Goal: Task Accomplishment & Management: Manage account settings

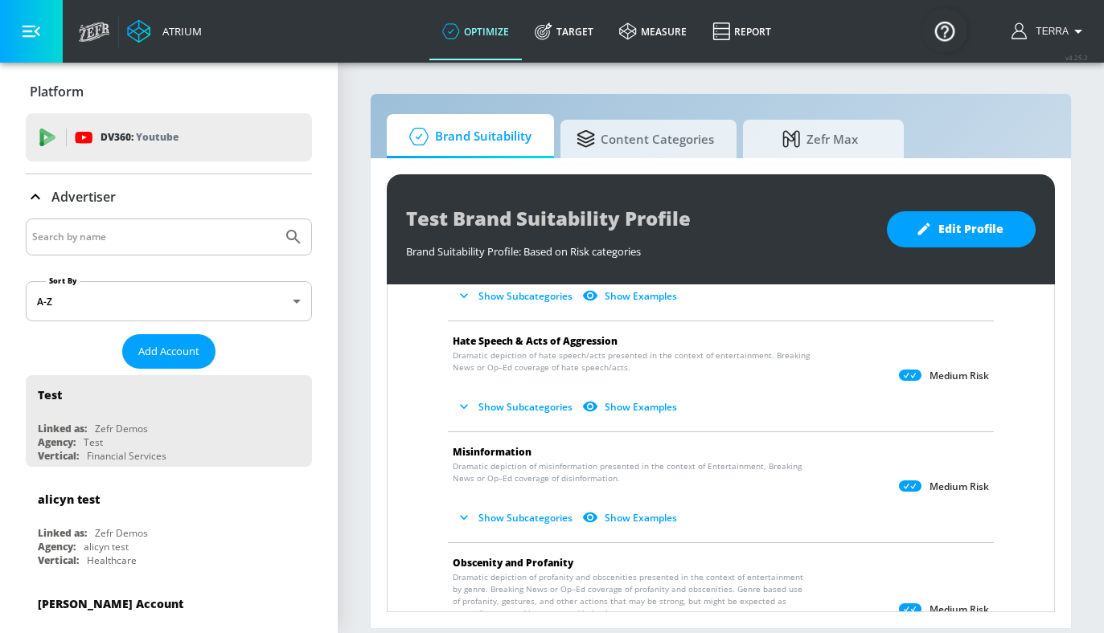
scroll to position [542, 0]
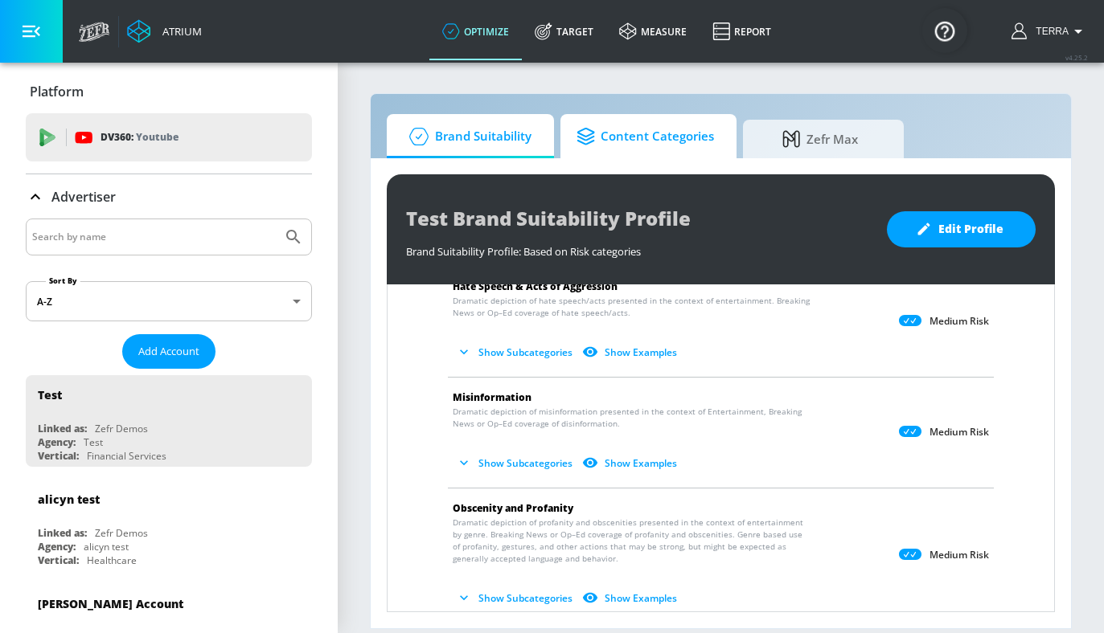
click at [642, 137] on span "Content Categories" at bounding box center [644, 136] width 137 height 39
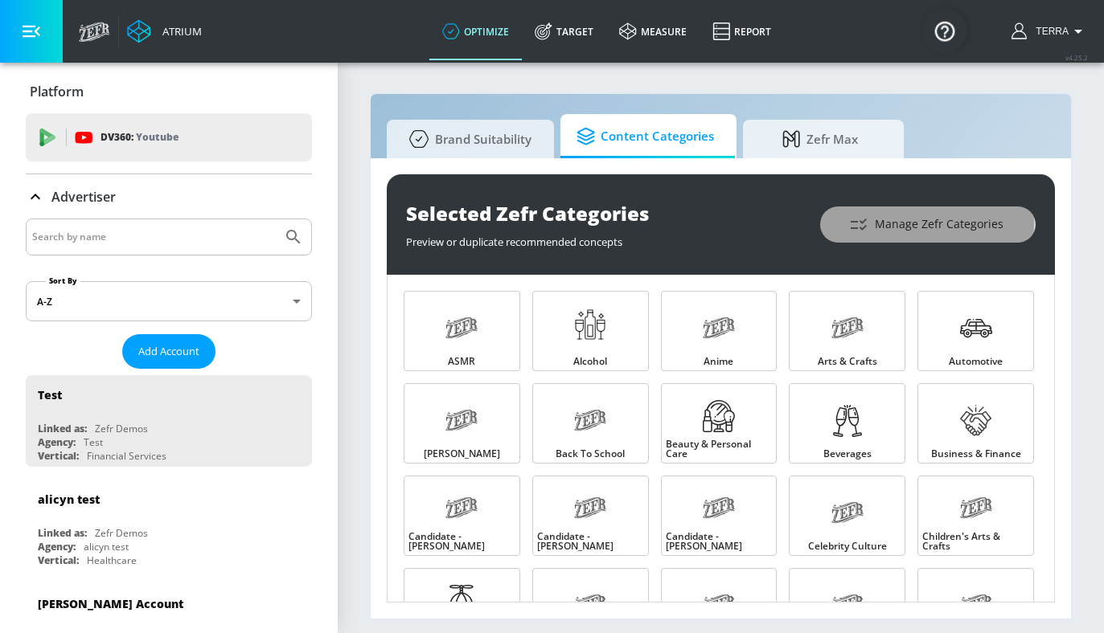
click at [907, 224] on span "Manage Zefr Categories" at bounding box center [927, 225] width 151 height 20
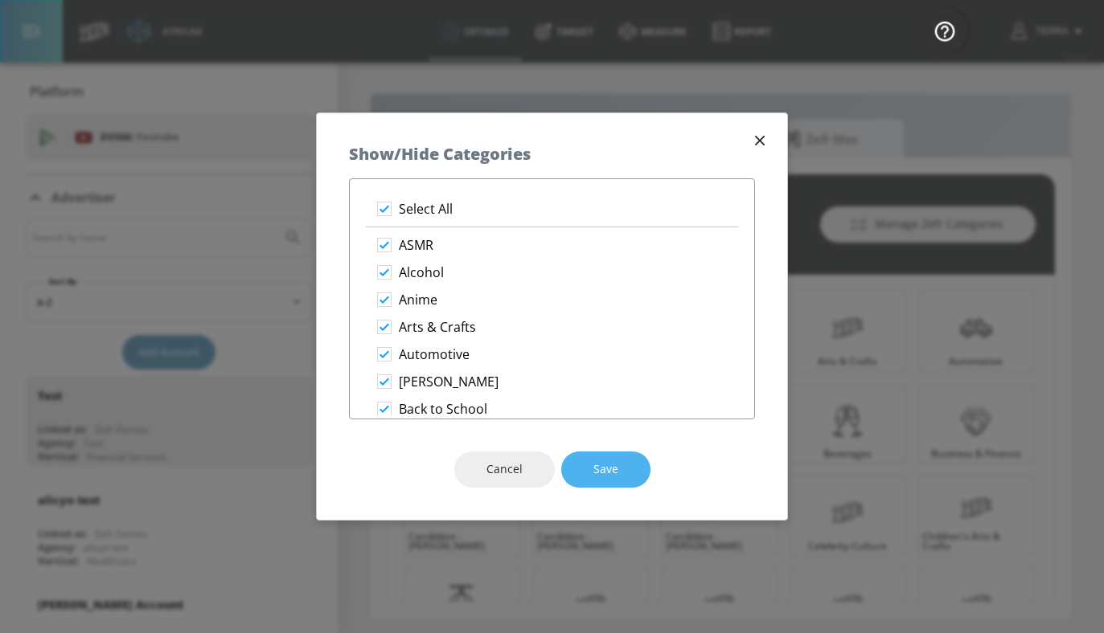
click at [608, 465] on span "Save" at bounding box center [605, 470] width 25 height 20
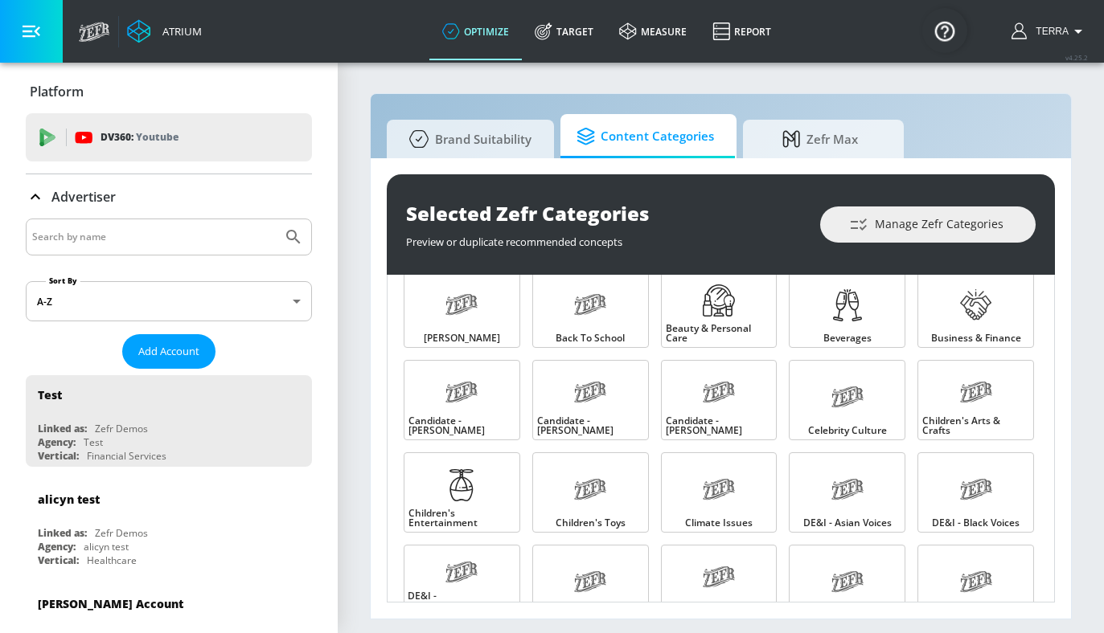
scroll to position [112, 0]
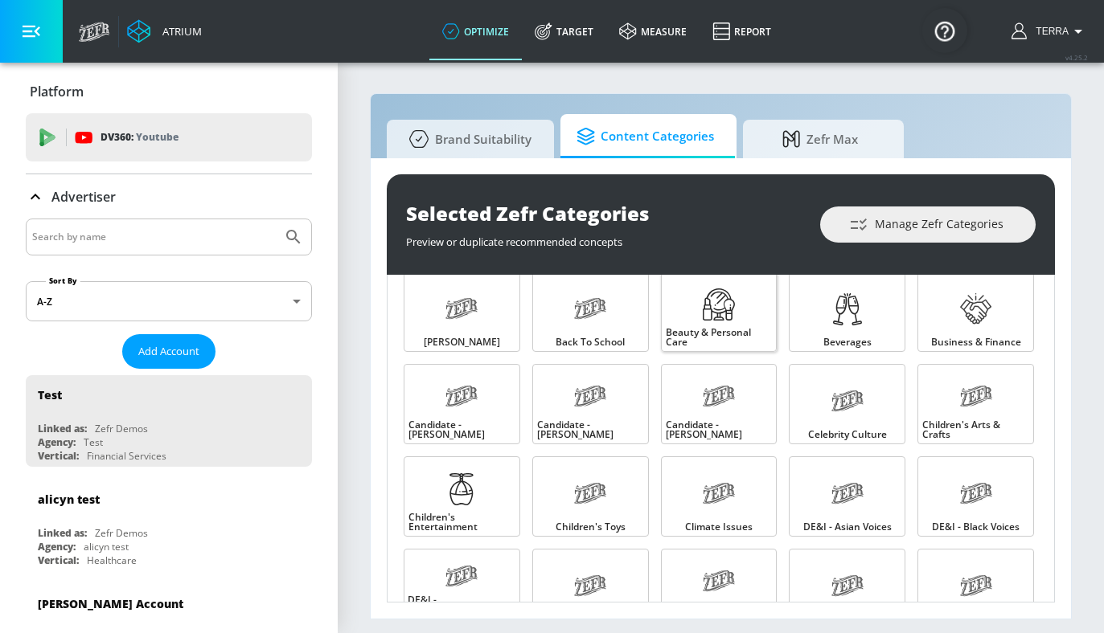
click at [714, 328] on span "Beauty & Personal Care" at bounding box center [719, 337] width 107 height 19
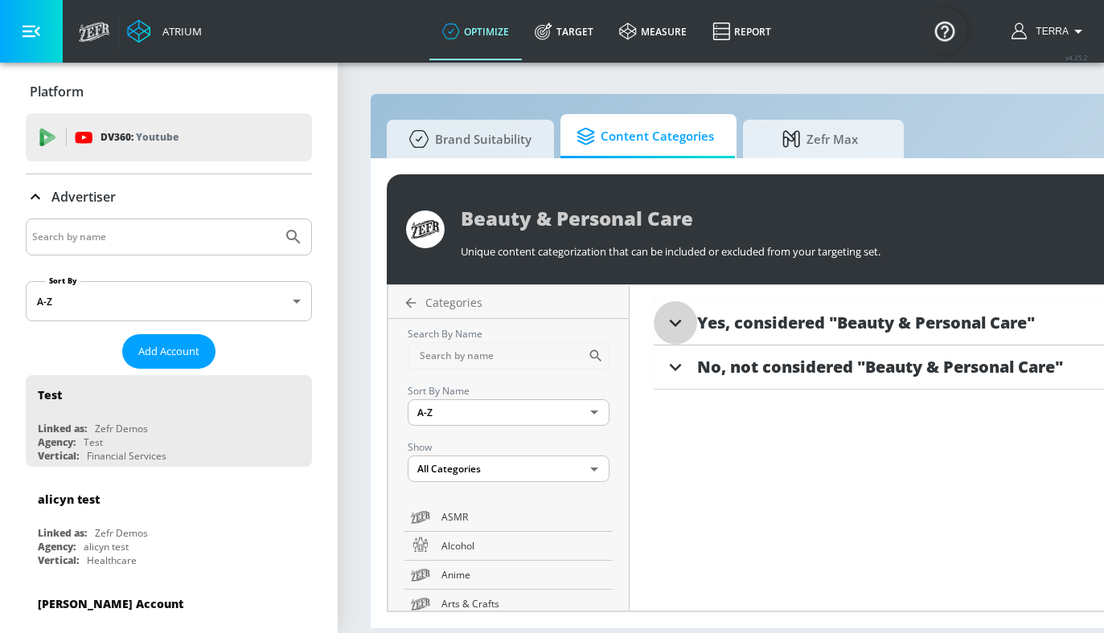
click at [678, 327] on icon at bounding box center [675, 323] width 24 height 24
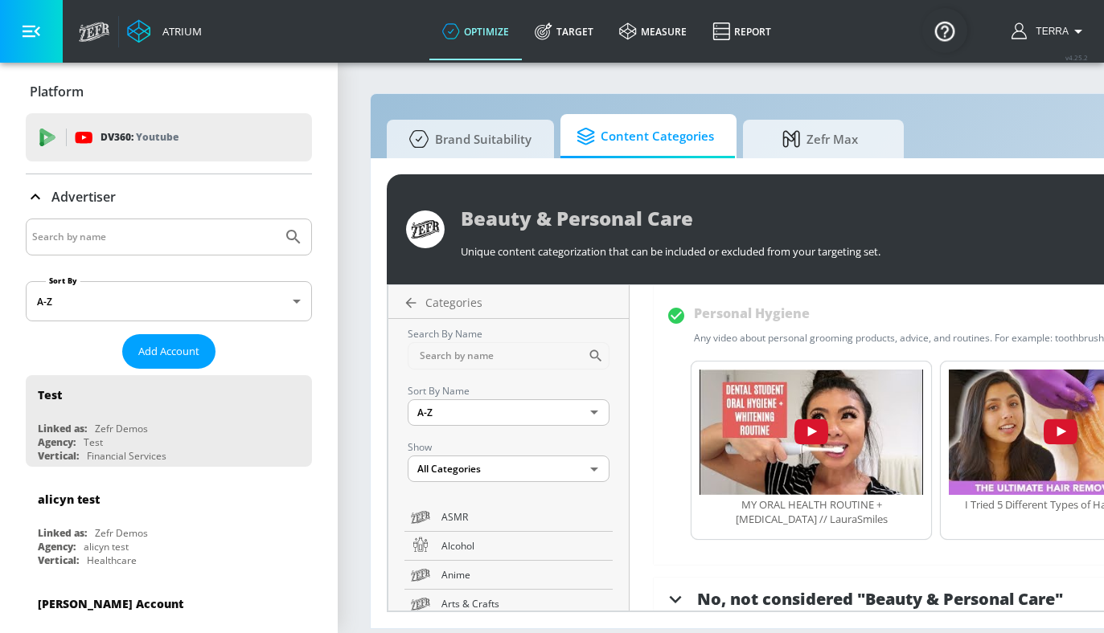
scroll to position [1515, 0]
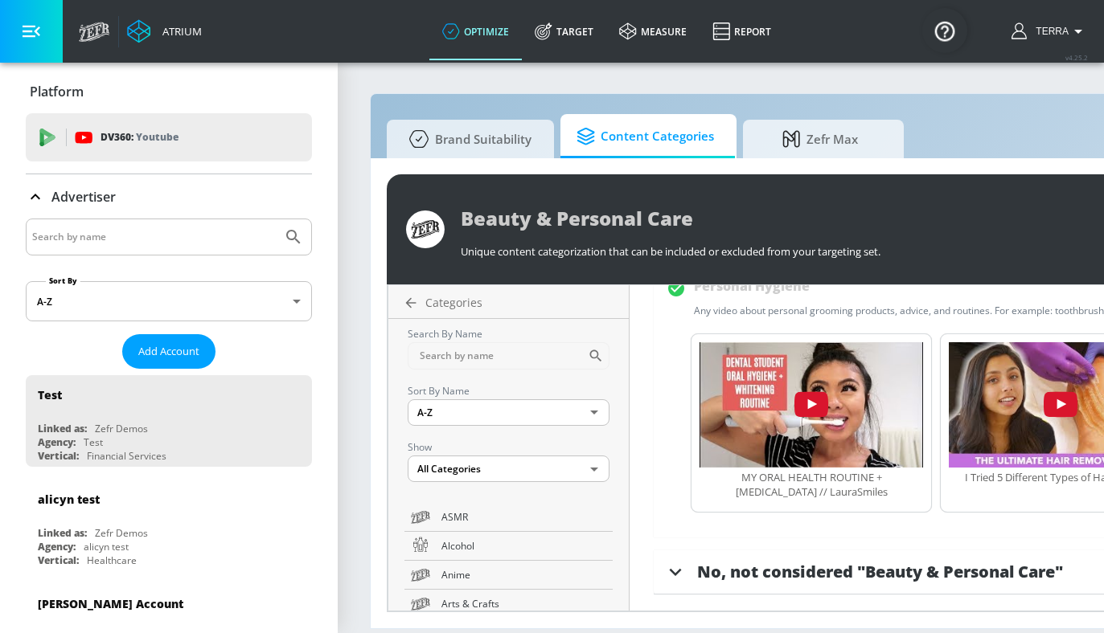
click at [674, 570] on icon at bounding box center [675, 572] width 24 height 24
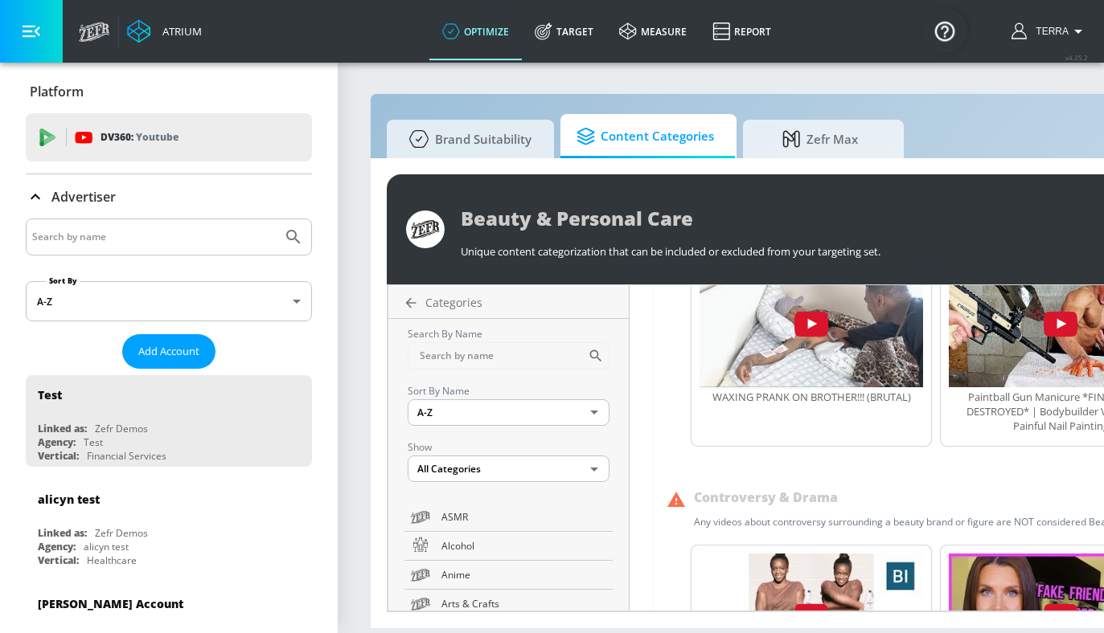
scroll to position [3144, 0]
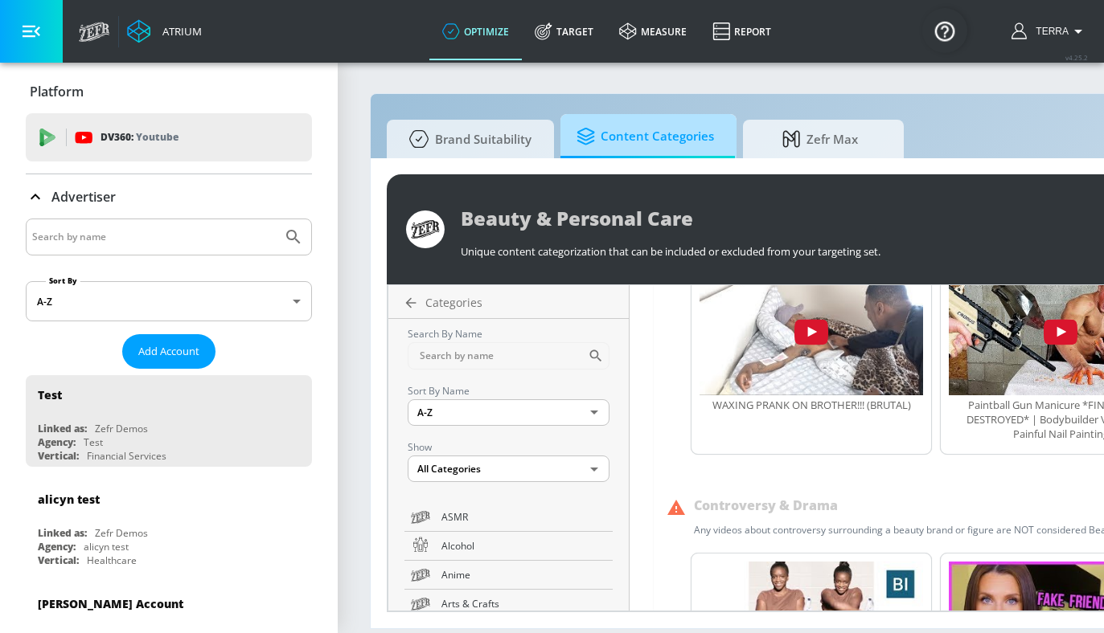
click at [649, 137] on span "Content Categories" at bounding box center [644, 136] width 137 height 39
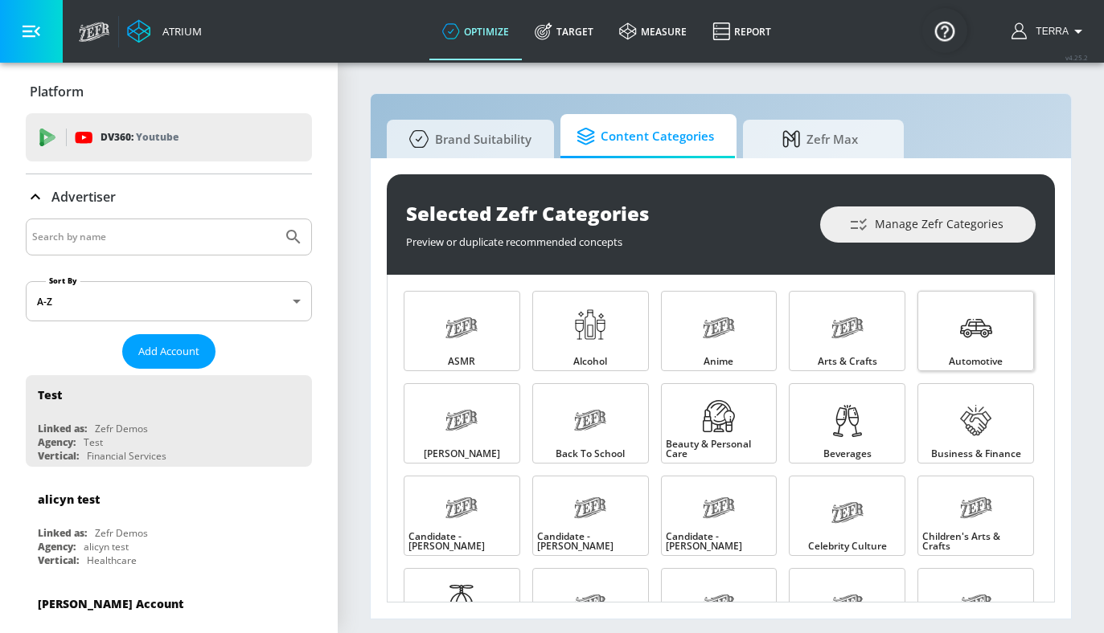
click at [960, 329] on icon at bounding box center [976, 329] width 32 height 32
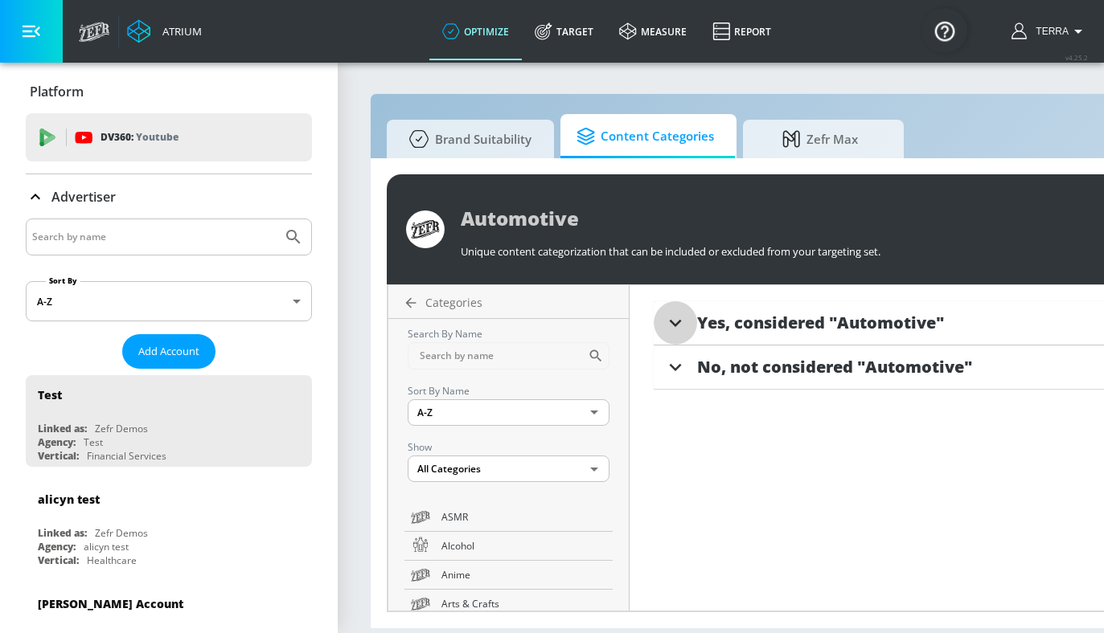
click at [678, 325] on icon at bounding box center [675, 323] width 24 height 24
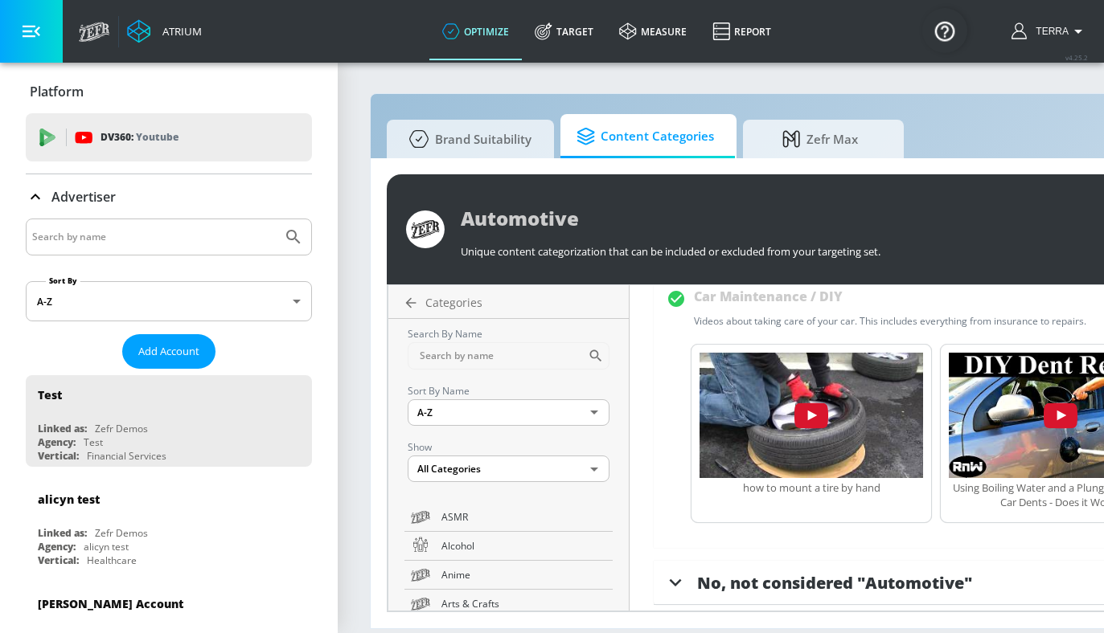
scroll to position [349, 0]
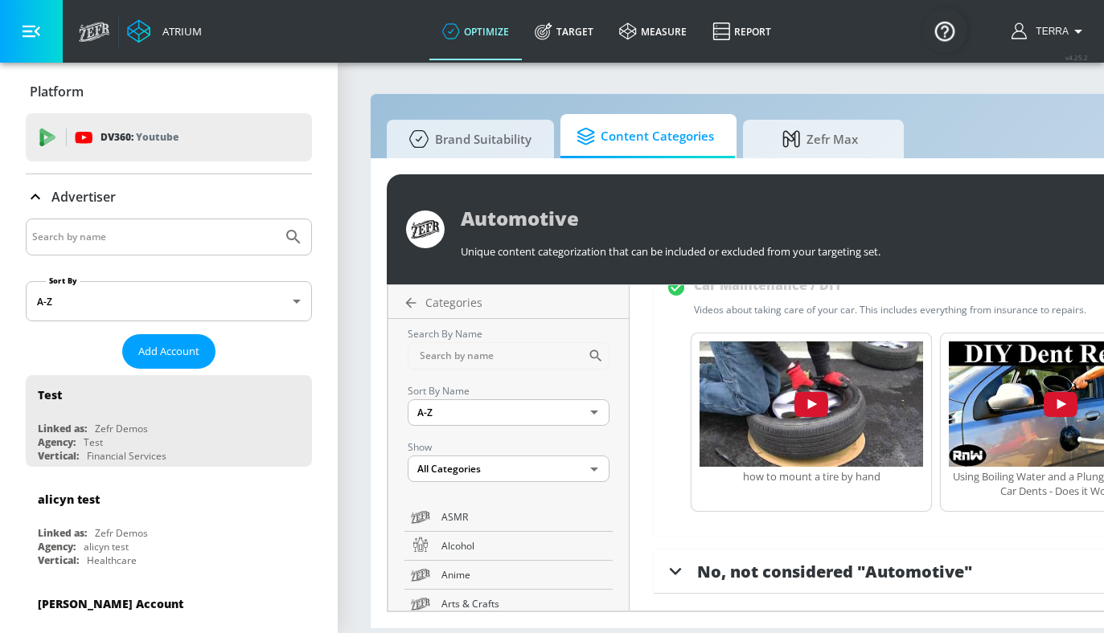
click at [674, 572] on icon at bounding box center [676, 571] width 12 height 7
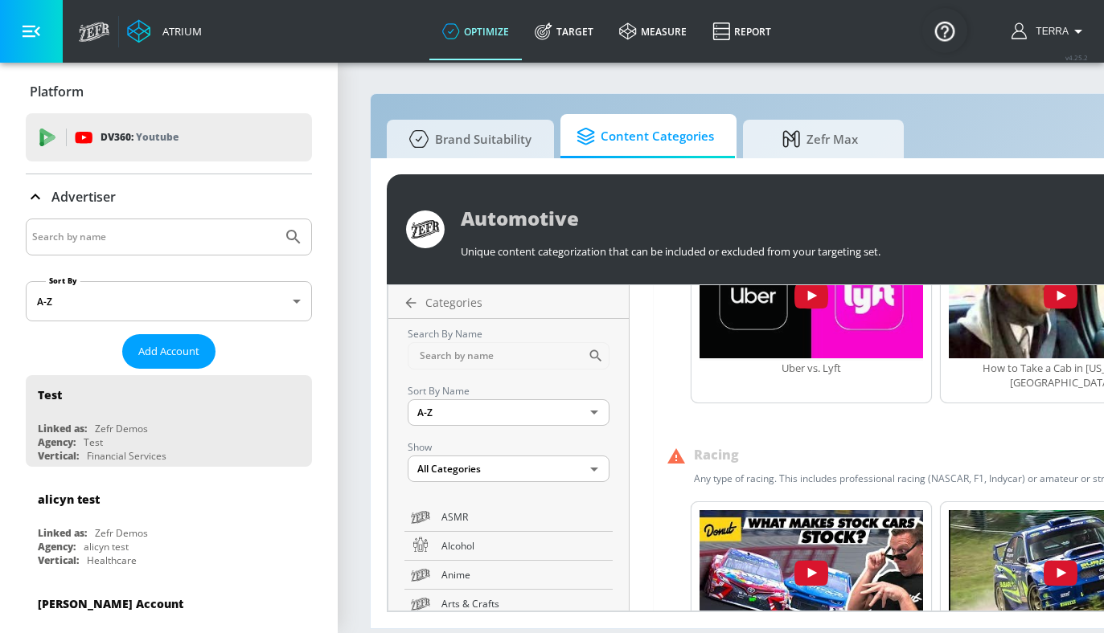
scroll to position [1948, 0]
